Goal: Navigation & Orientation: Find specific page/section

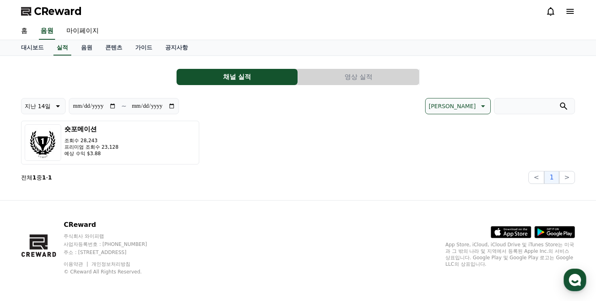
click at [316, 76] on button "영상 실적" at bounding box center [358, 77] width 121 height 16
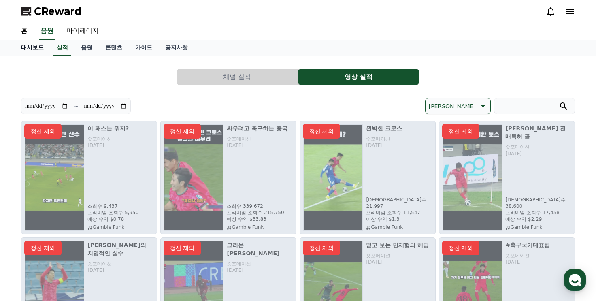
click at [32, 43] on link "대시보드" at bounding box center [33, 47] width 36 height 15
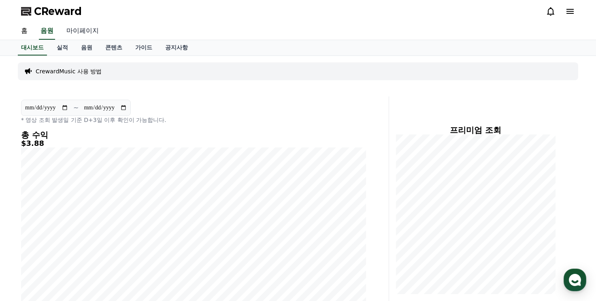
click at [76, 30] on link "마이페이지" at bounding box center [82, 31] width 45 height 17
select select "**********"
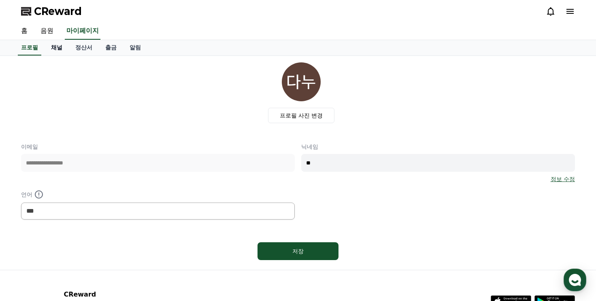
click at [49, 48] on link "채널" at bounding box center [57, 47] width 24 height 15
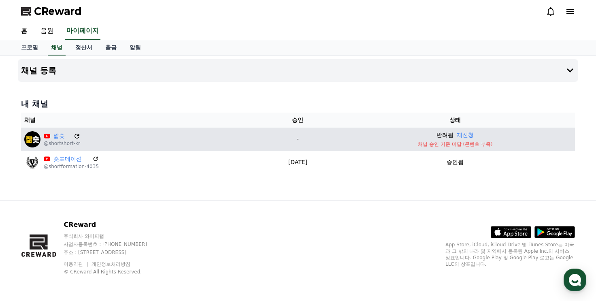
click at [76, 136] on icon at bounding box center [76, 135] width 7 height 7
